Goal: Obtain resource: Obtain resource

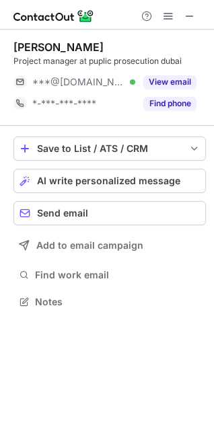
scroll to position [293, 214]
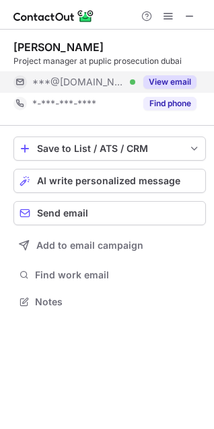
click at [180, 81] on button "View email" at bounding box center [169, 81] width 53 height 13
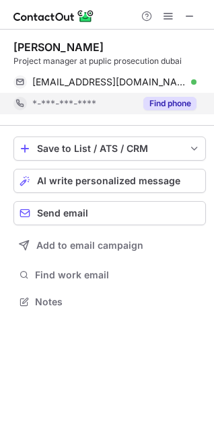
click at [171, 105] on button "Find phone" at bounding box center [169, 103] width 53 height 13
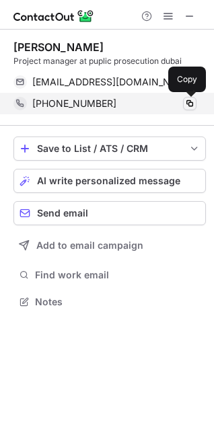
click at [189, 104] on span at bounding box center [189, 103] width 11 height 11
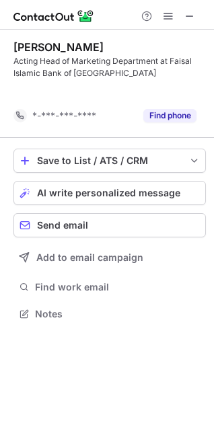
scroll to position [283, 214]
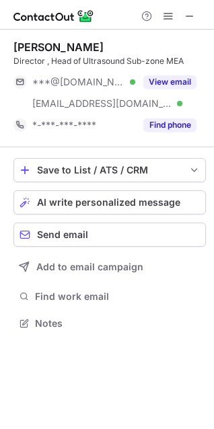
scroll to position [314, 214]
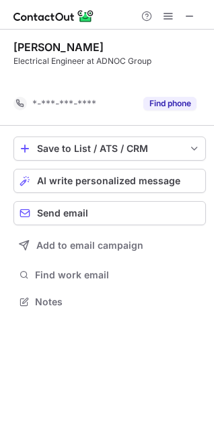
scroll to position [271, 214]
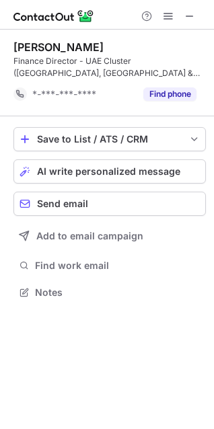
scroll to position [283, 214]
